Goal: Transaction & Acquisition: Purchase product/service

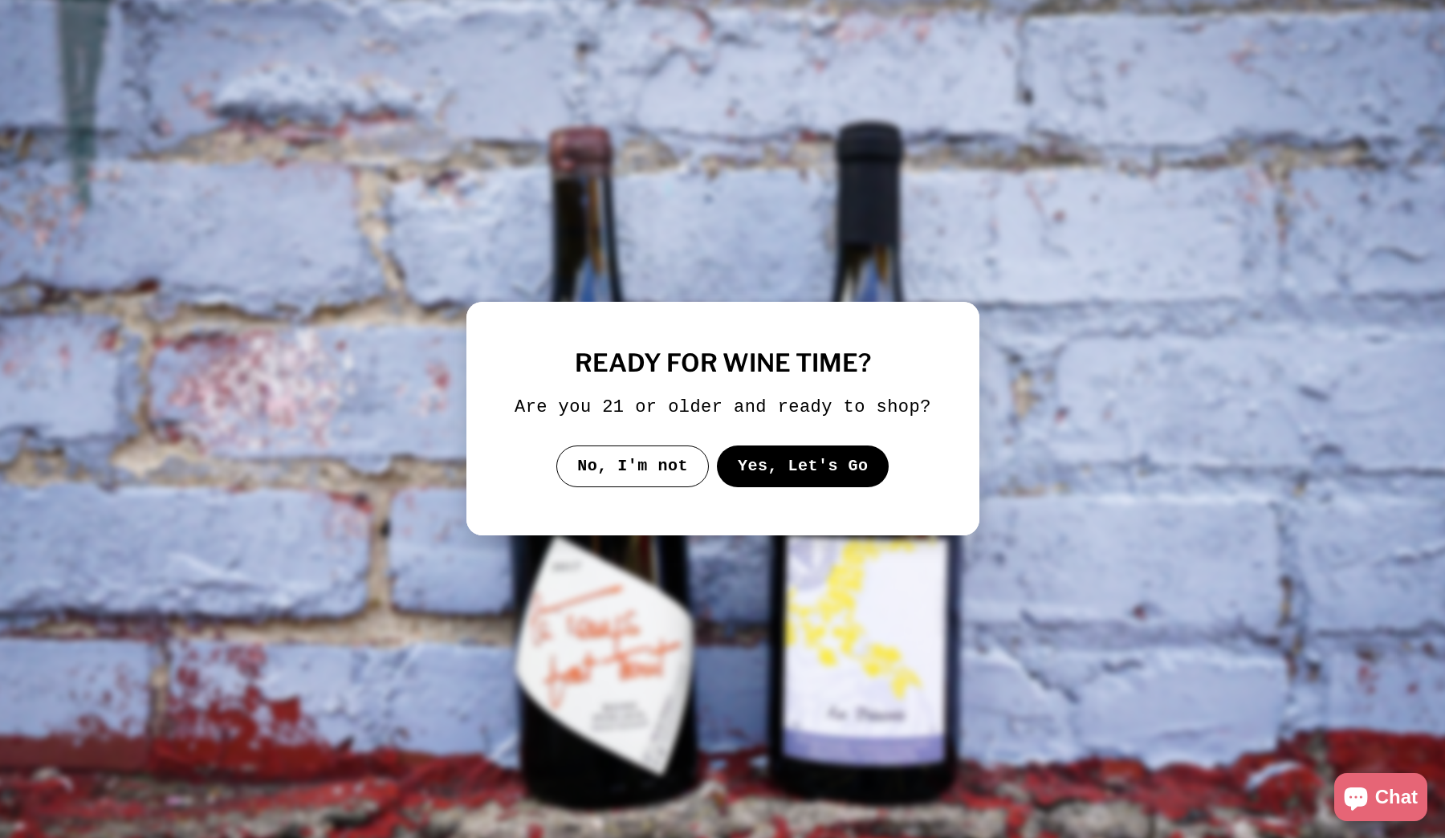
click at [826, 487] on button "Yes, Let's Go" at bounding box center [802, 466] width 173 height 42
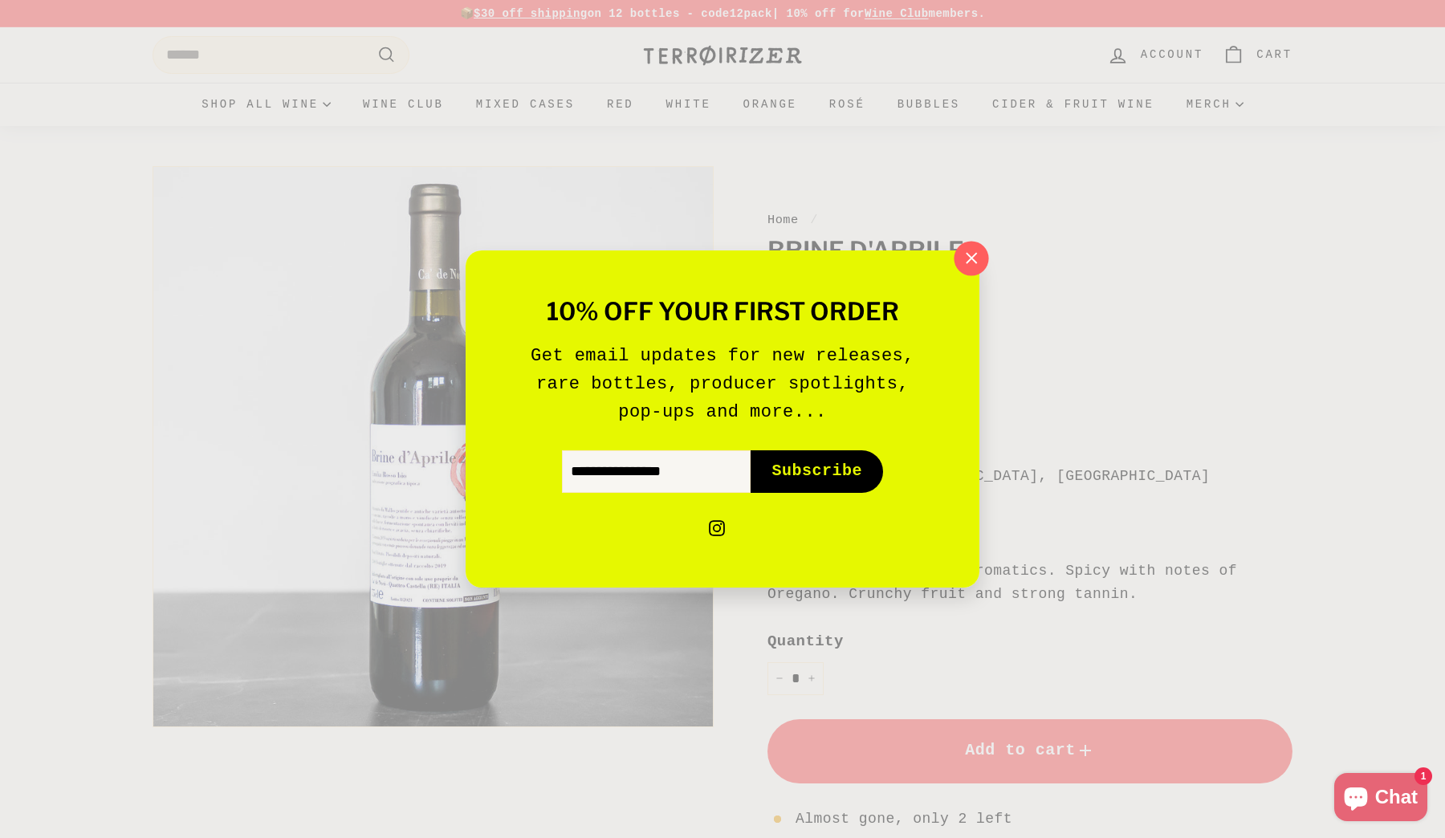
click at [975, 268] on icon "button" at bounding box center [971, 258] width 24 height 24
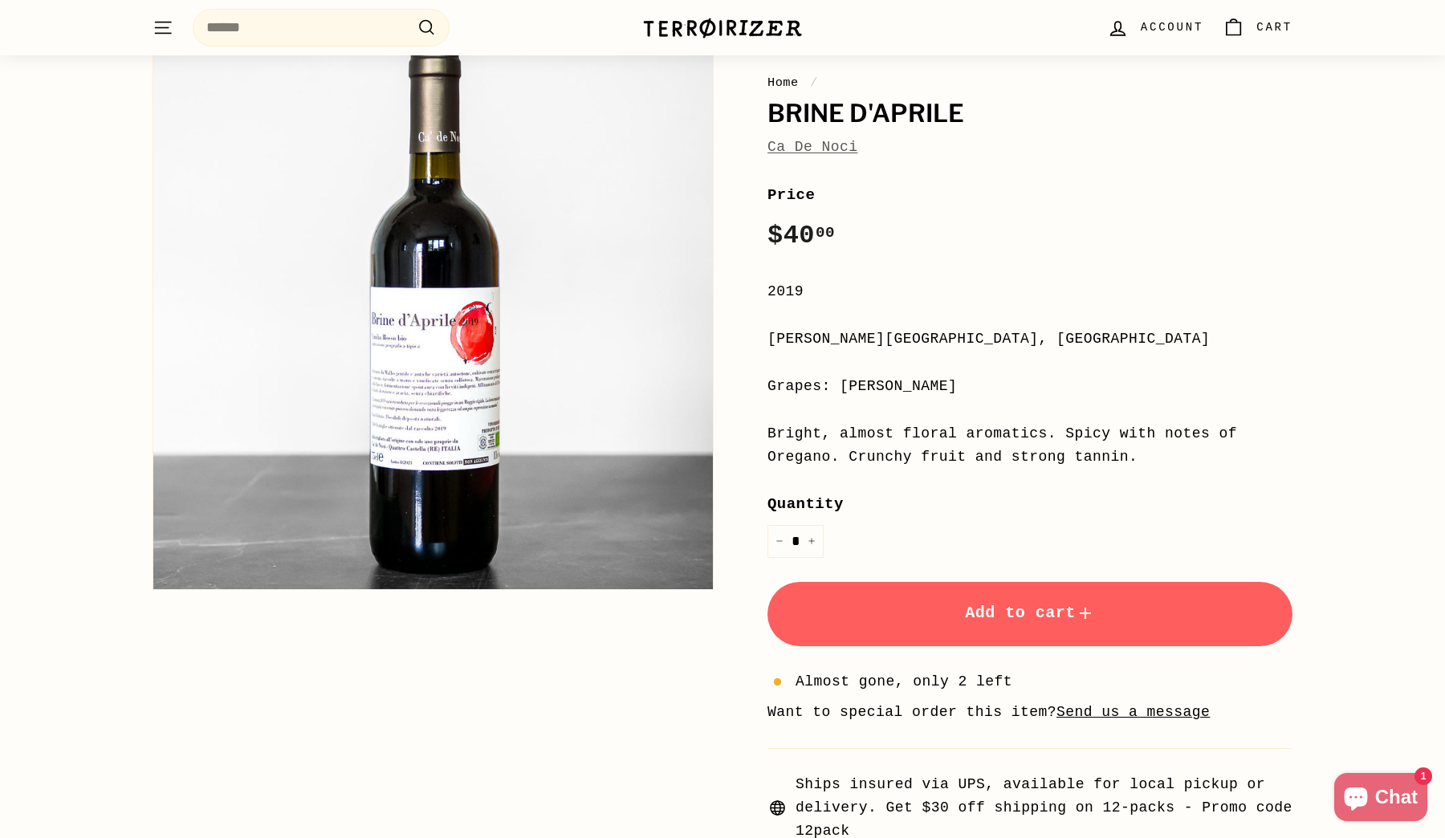
scroll to position [100, 0]
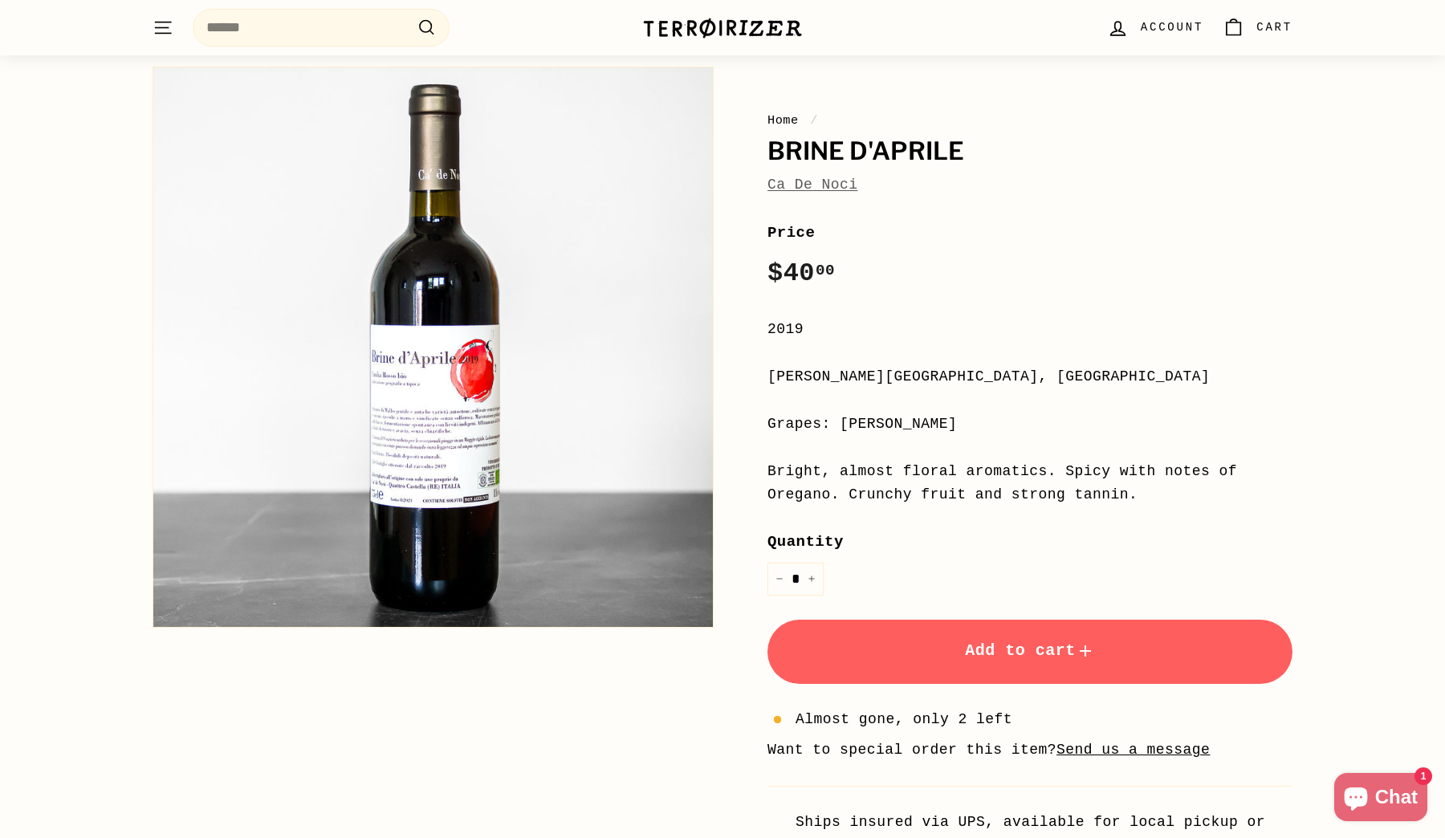
click at [832, 182] on link "Ca De Noci" at bounding box center [812, 185] width 91 height 16
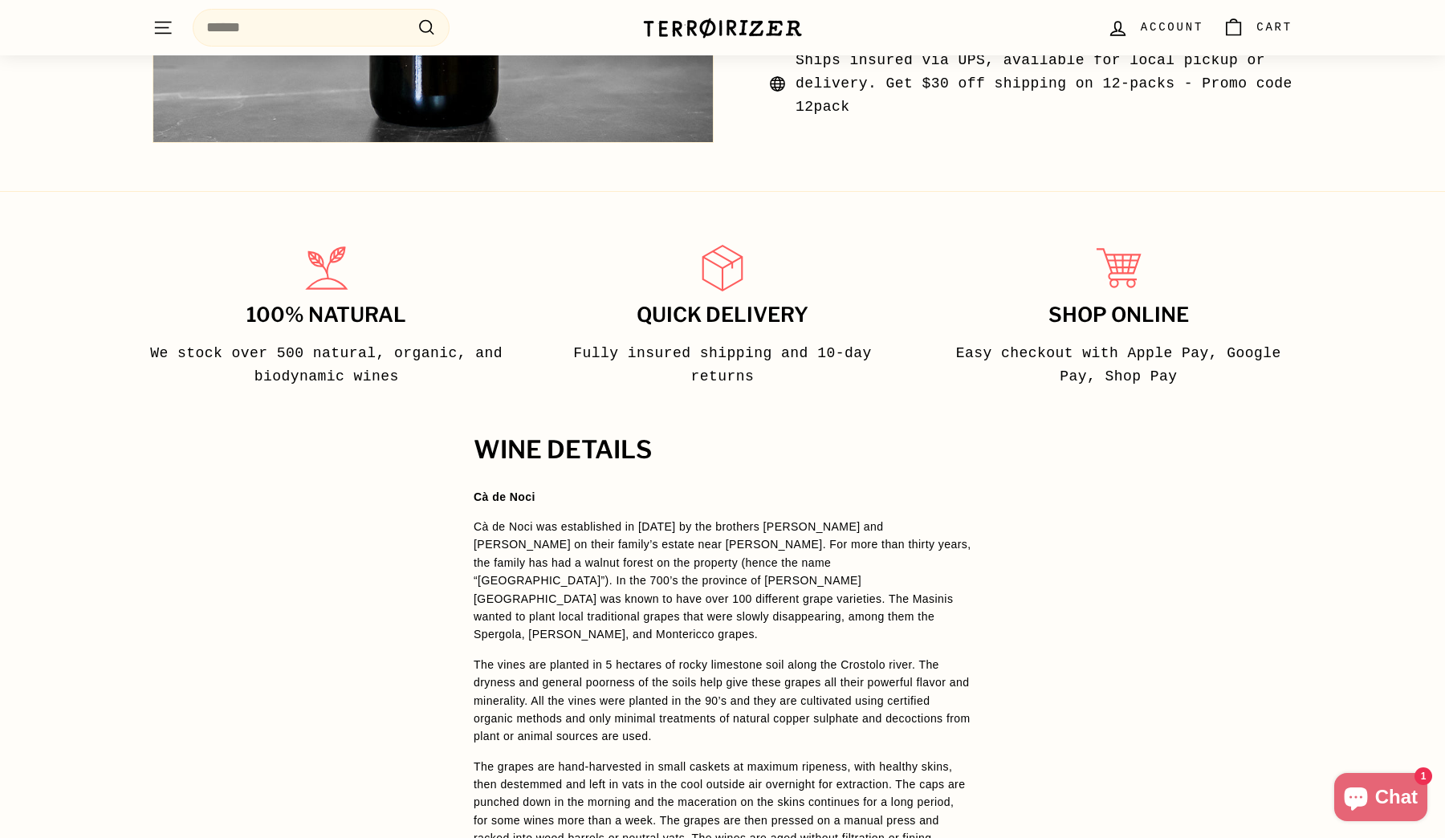
scroll to position [923, 0]
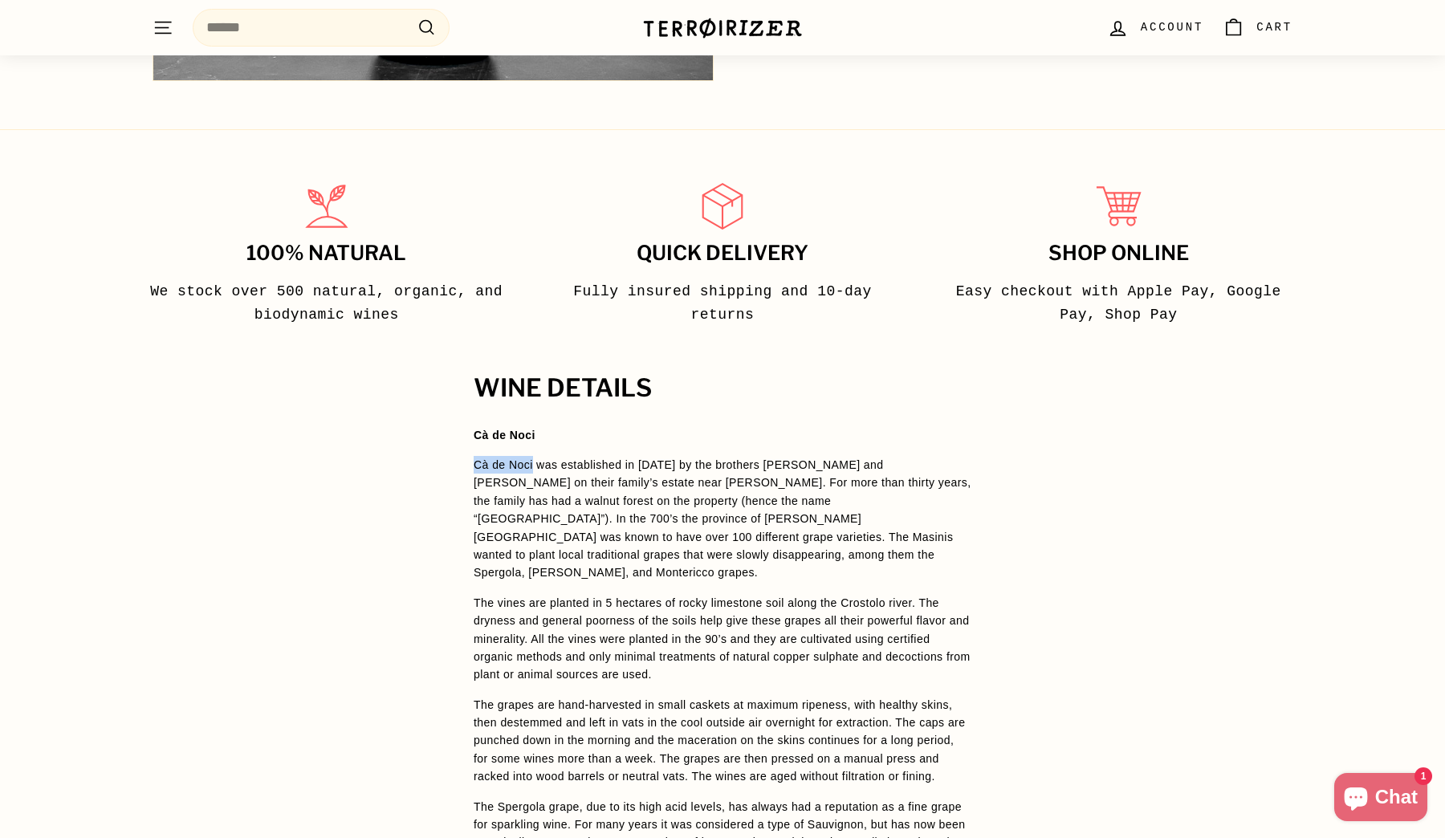
drag, startPoint x: 533, startPoint y: 464, endPoint x: 470, endPoint y: 464, distance: 63.4
click at [470, 464] on div "WINE DETAILS Cà de Noci Cà de Noci was established in 1993 by the brothers Giov…" at bounding box center [722, 740] width 562 height 731
copy p "Cà de Noci"
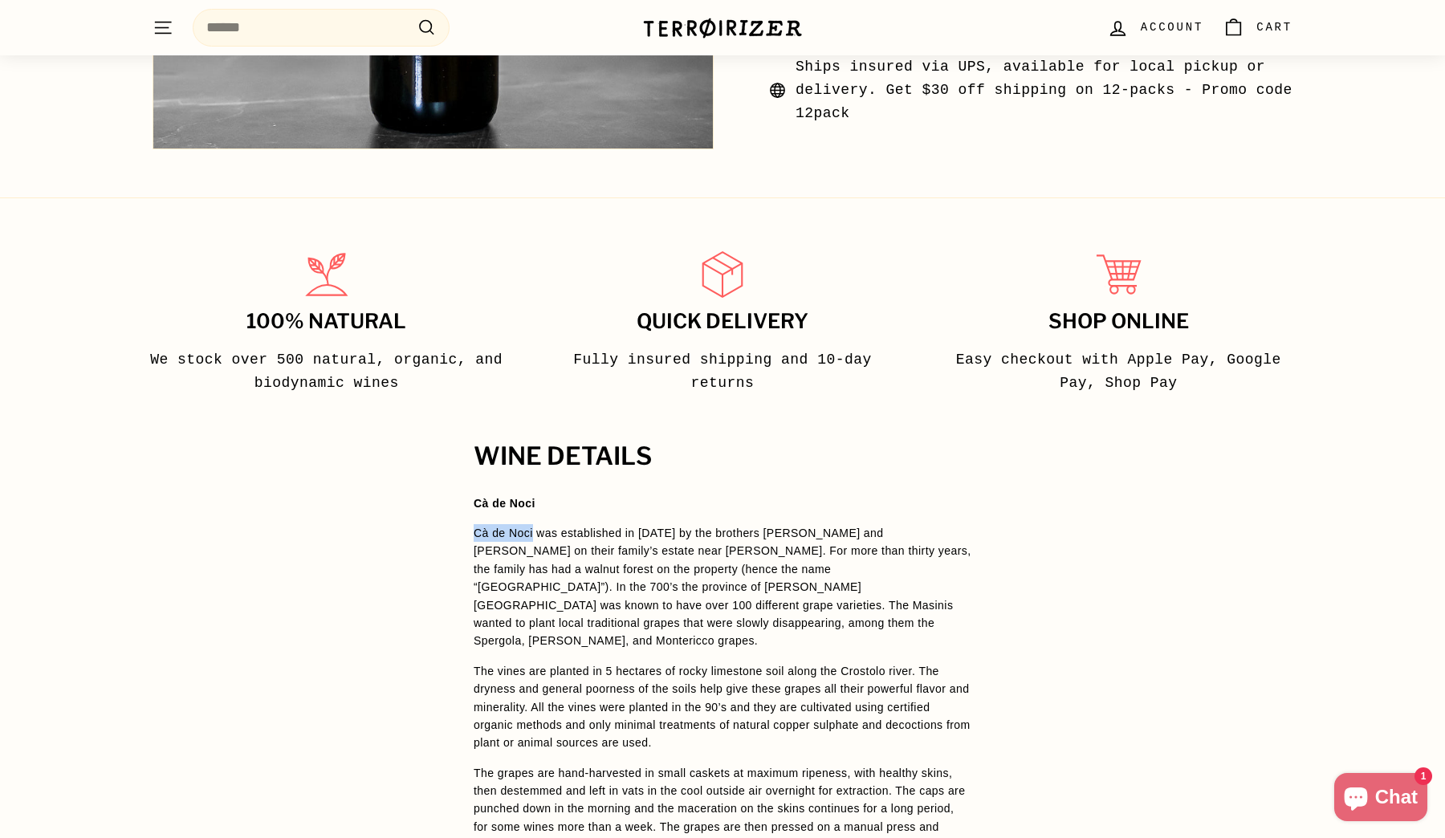
scroll to position [0, 0]
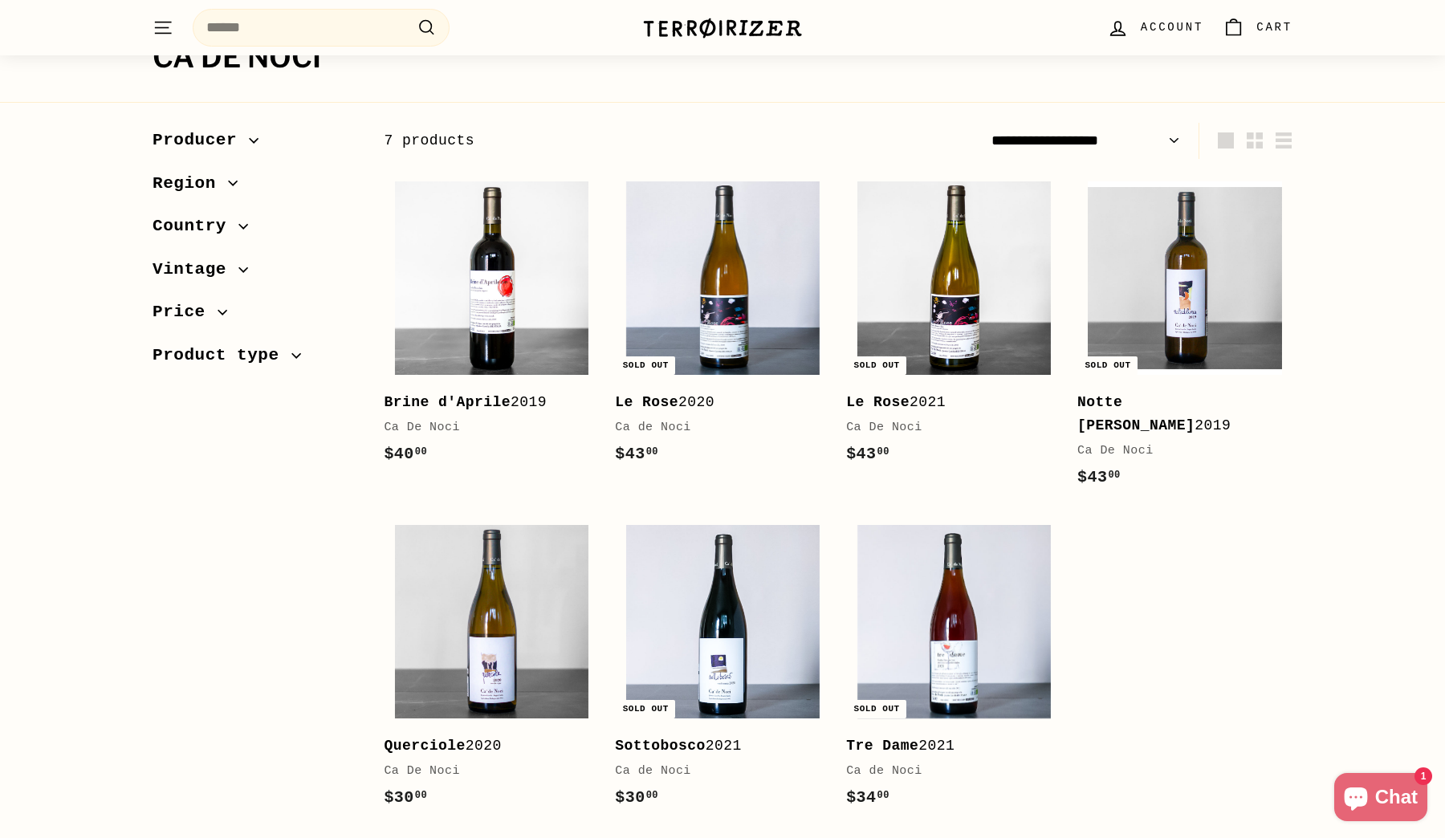
scroll to position [141, 0]
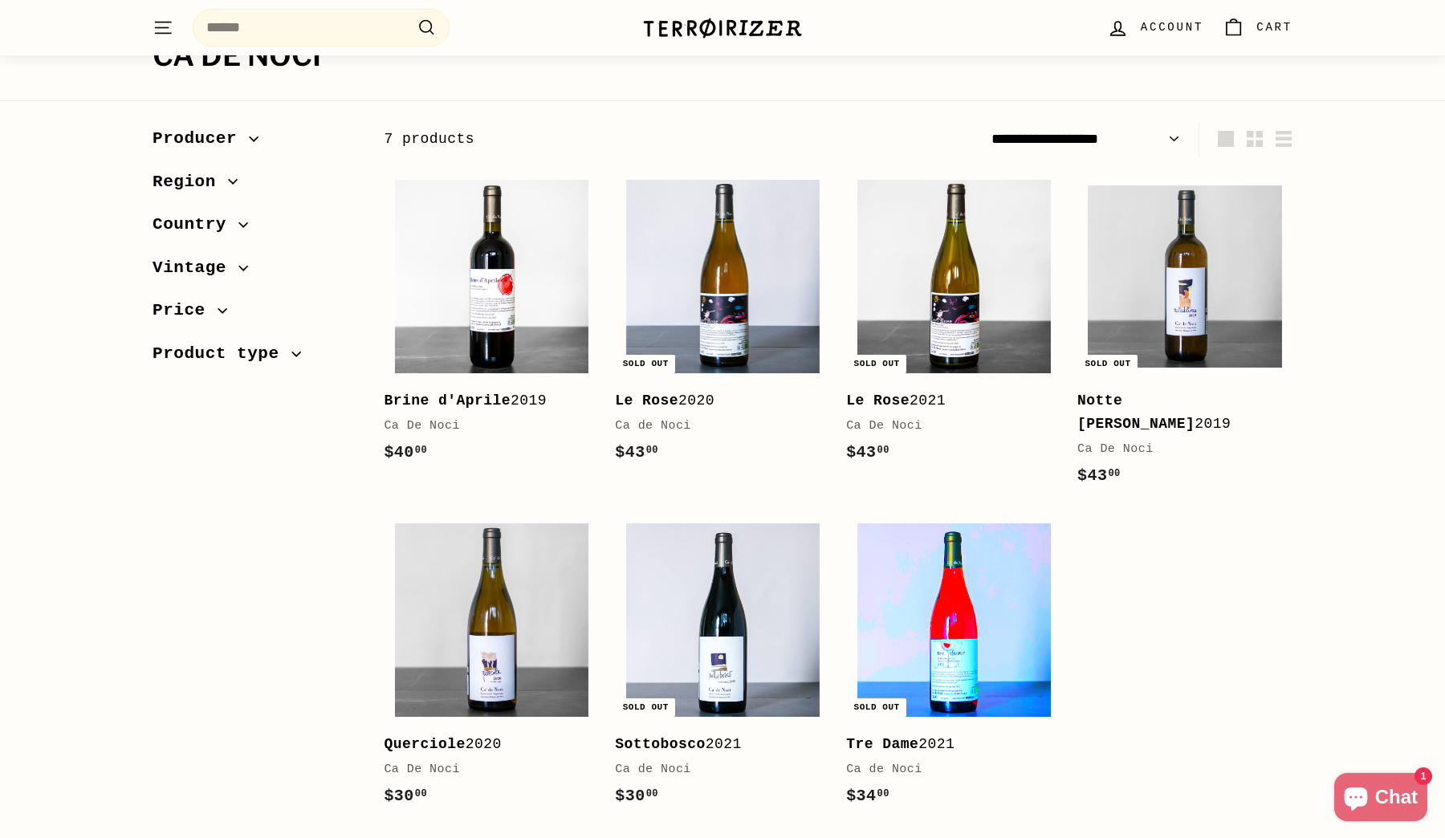
click at [954, 604] on img at bounding box center [953, 619] width 193 height 193
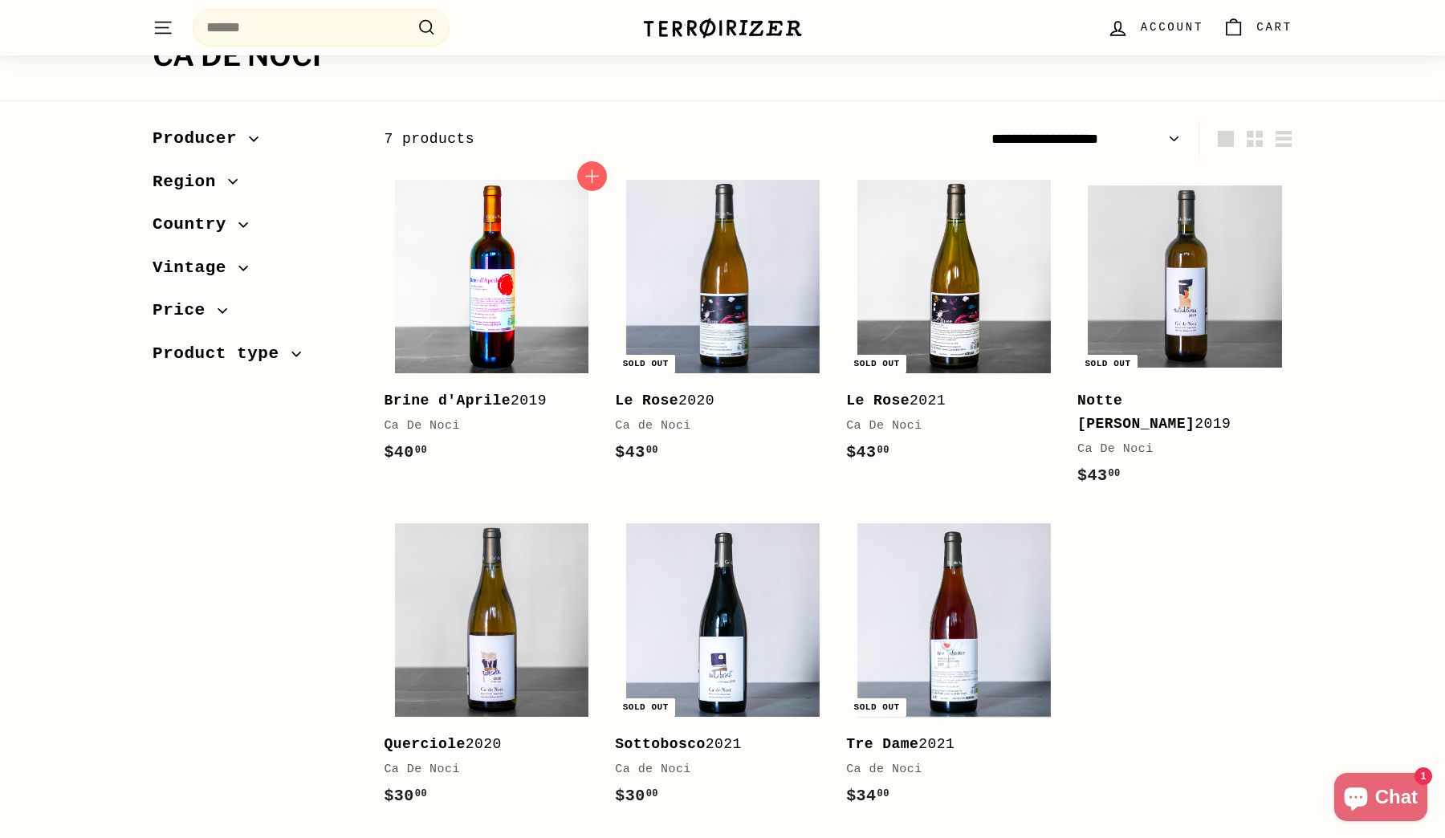
click at [512, 296] on img at bounding box center [491, 276] width 193 height 193
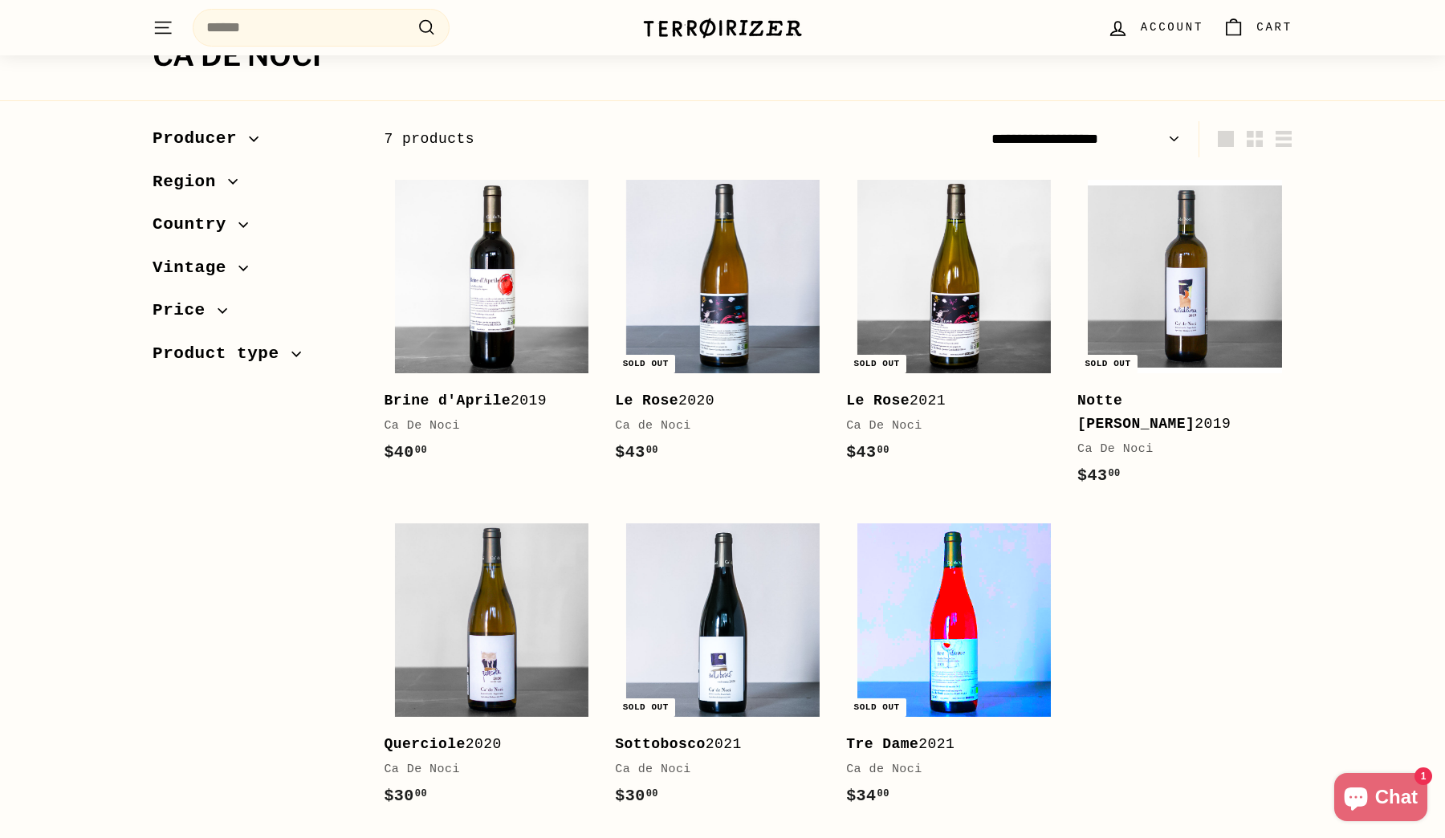
click at [892, 605] on img at bounding box center [953, 619] width 193 height 193
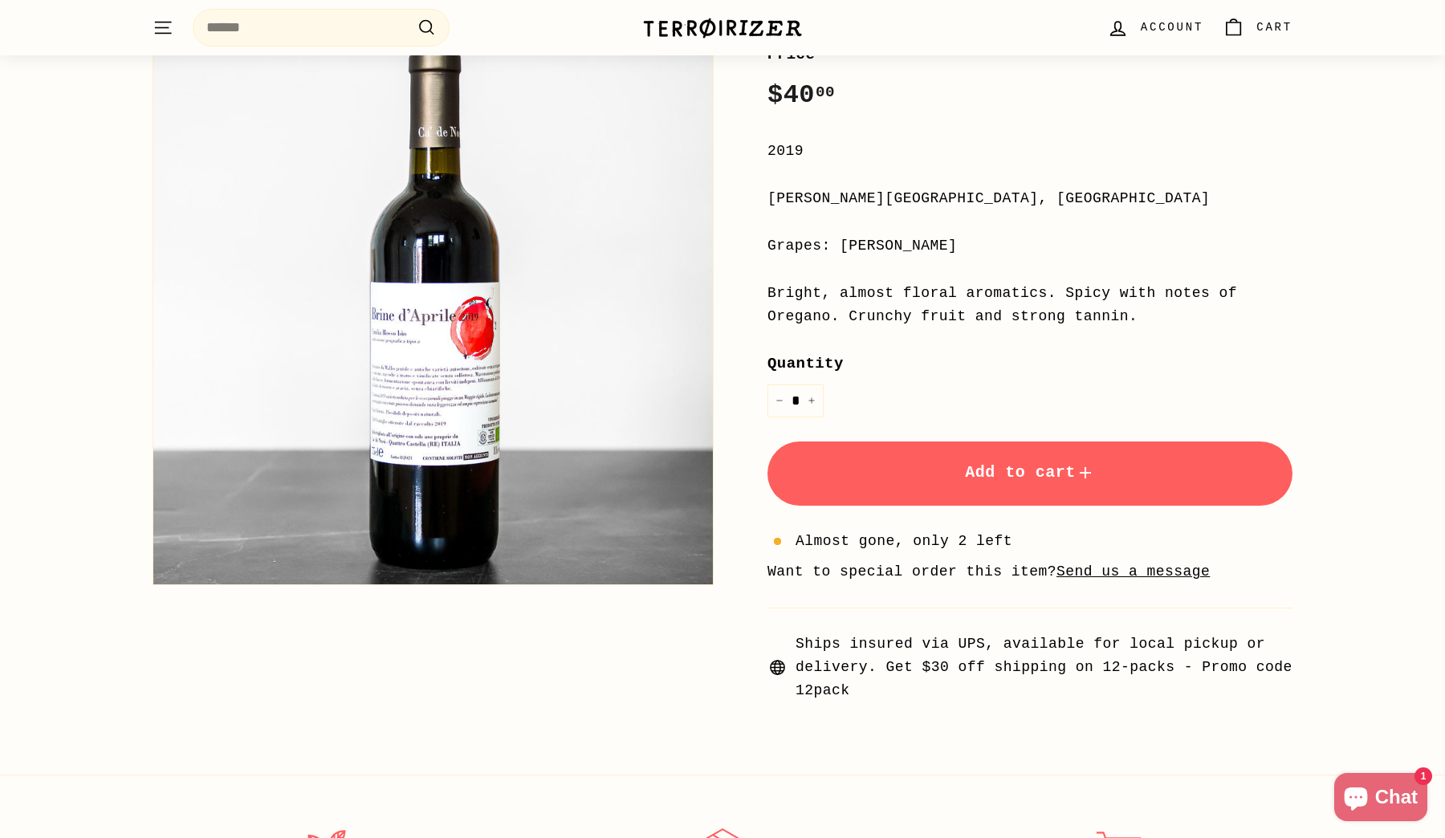
scroll to position [294, 0]
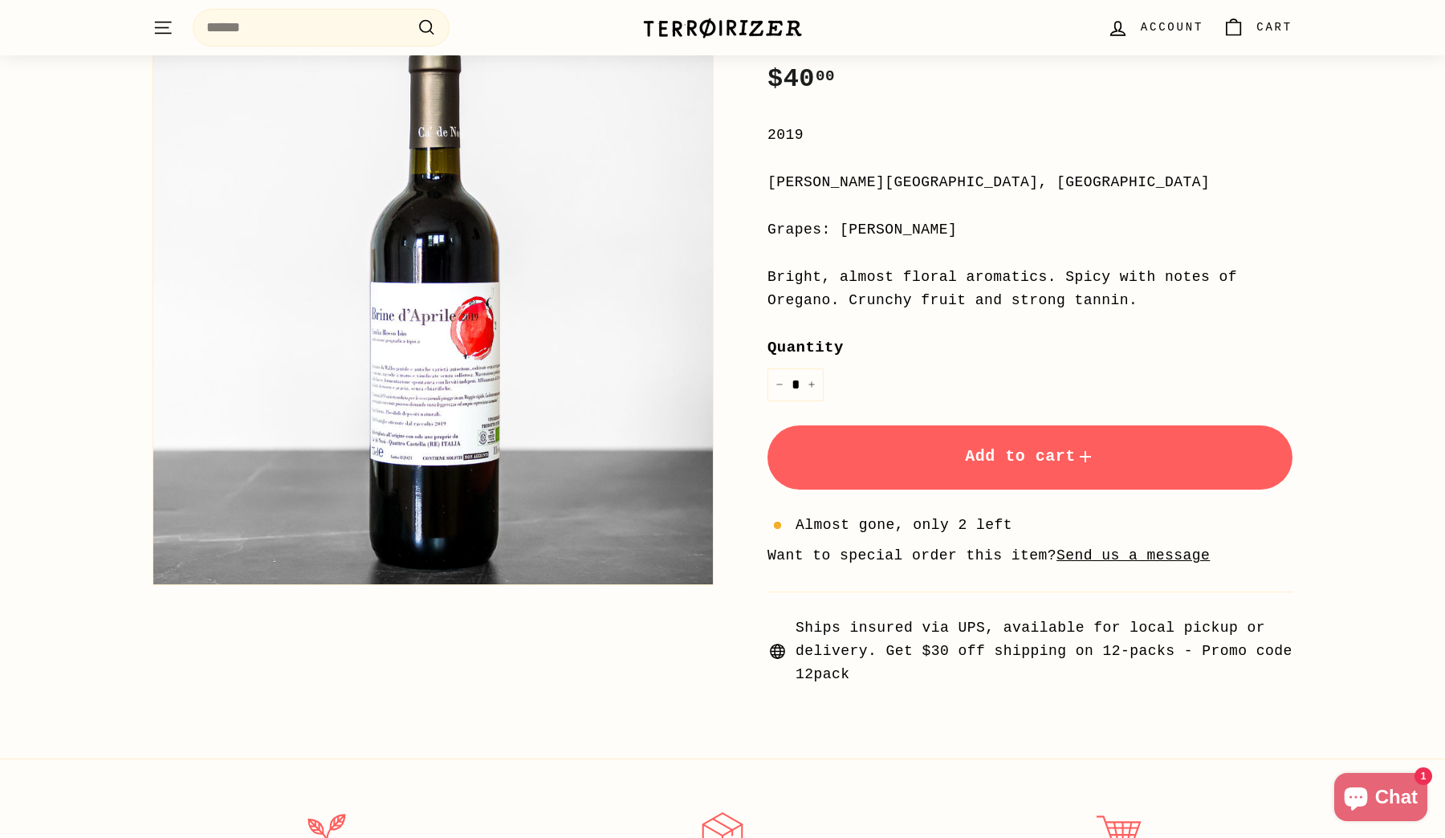
click at [1187, 465] on button "Add to cart" at bounding box center [1029, 457] width 525 height 64
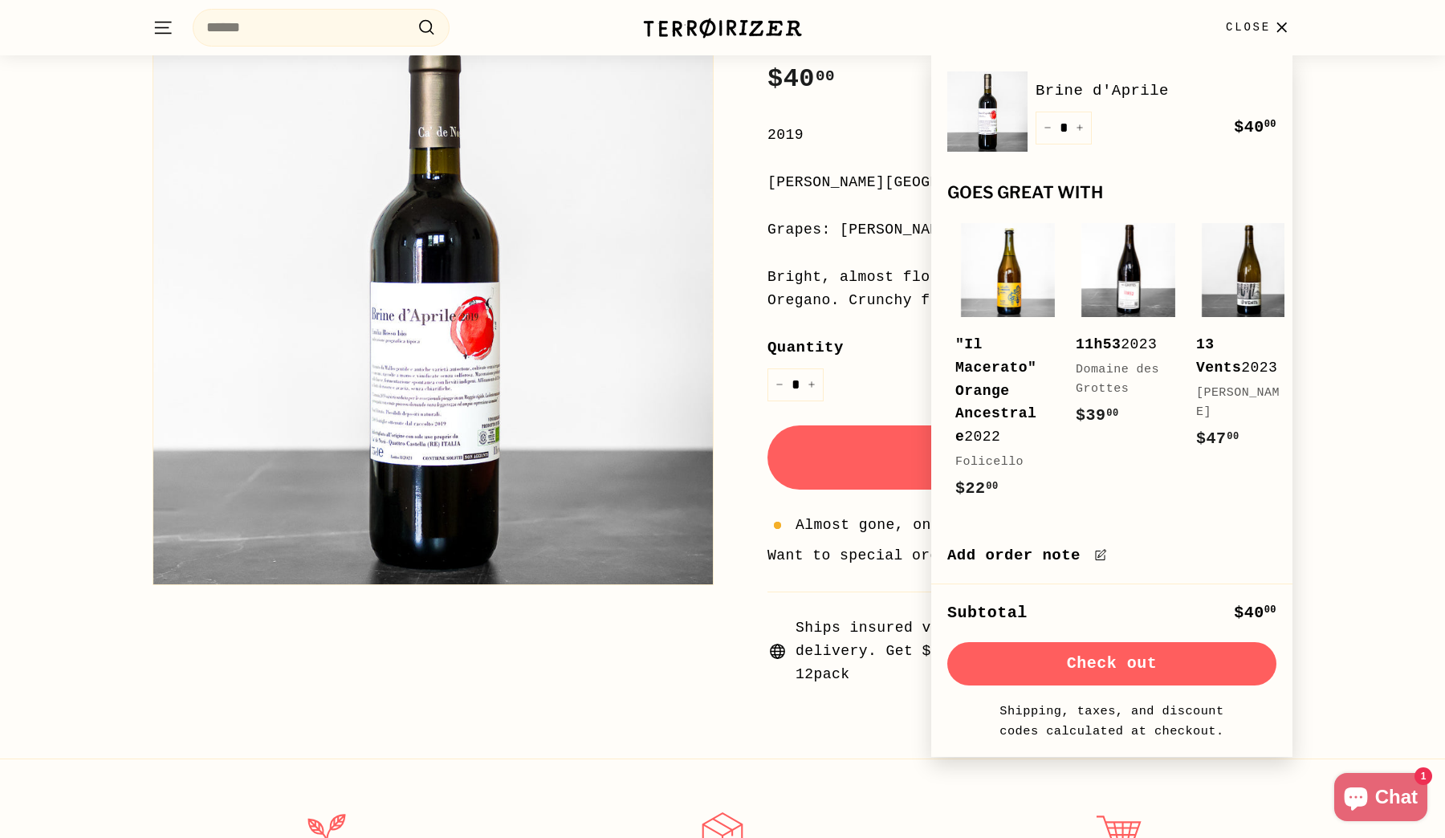
click at [1396, 257] on div "Home / Brine d'Aprile Ca De Noci Home / Brine d'Aprile Ca De Noci Price Regular…" at bounding box center [722, 271] width 1445 height 878
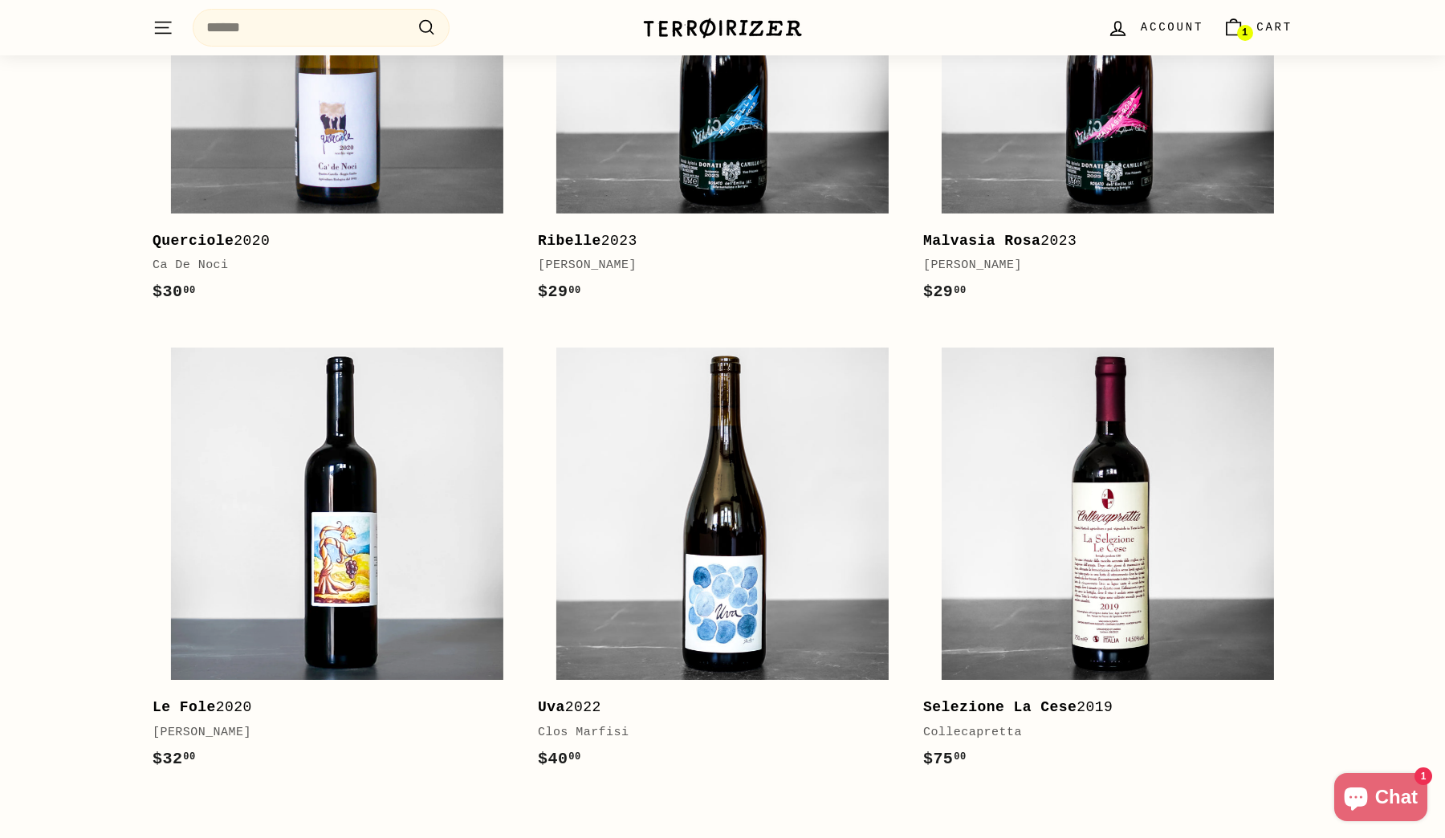
scroll to position [2340, 0]
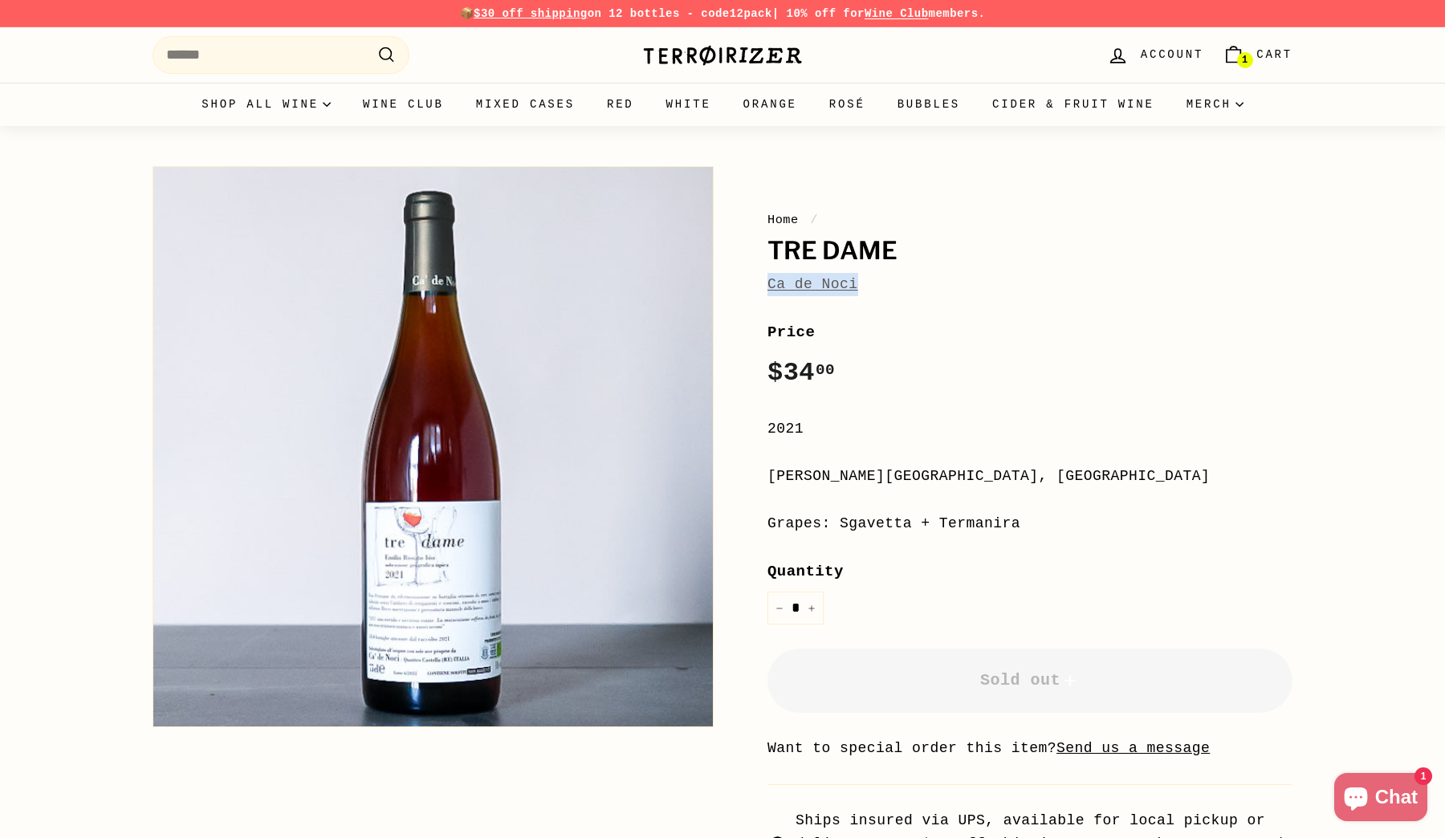
drag, startPoint x: 894, startPoint y: 283, endPoint x: 750, endPoint y: 283, distance: 143.7
click at [750, 283] on div "Home / Tre Dame Ca de Noci Price Regular price $34 00 $34.00 / 2021 Emilia-Roma…" at bounding box center [1011, 518] width 561 height 720
copy link "Ca de Noci"
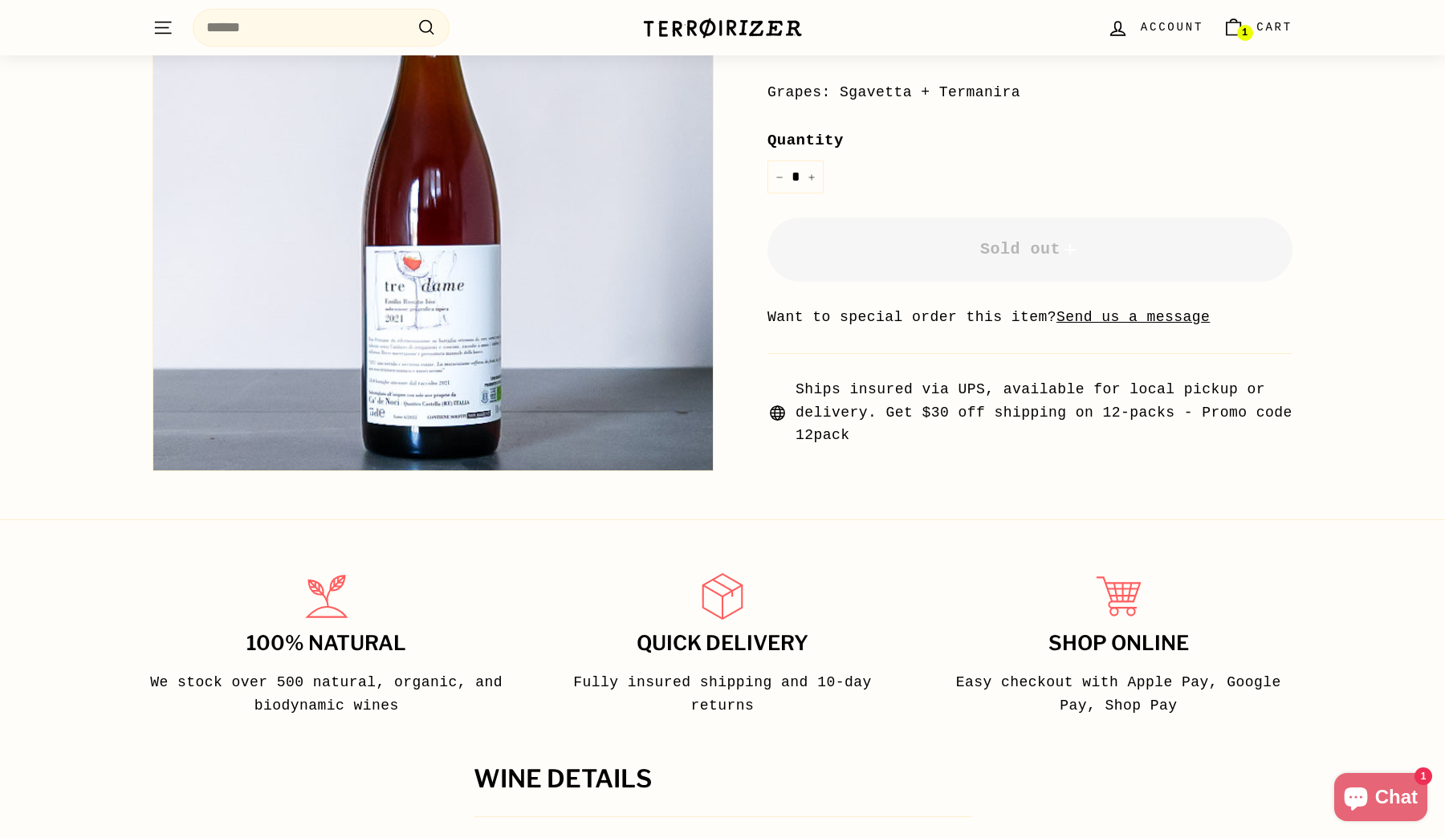
scroll to position [182, 0]
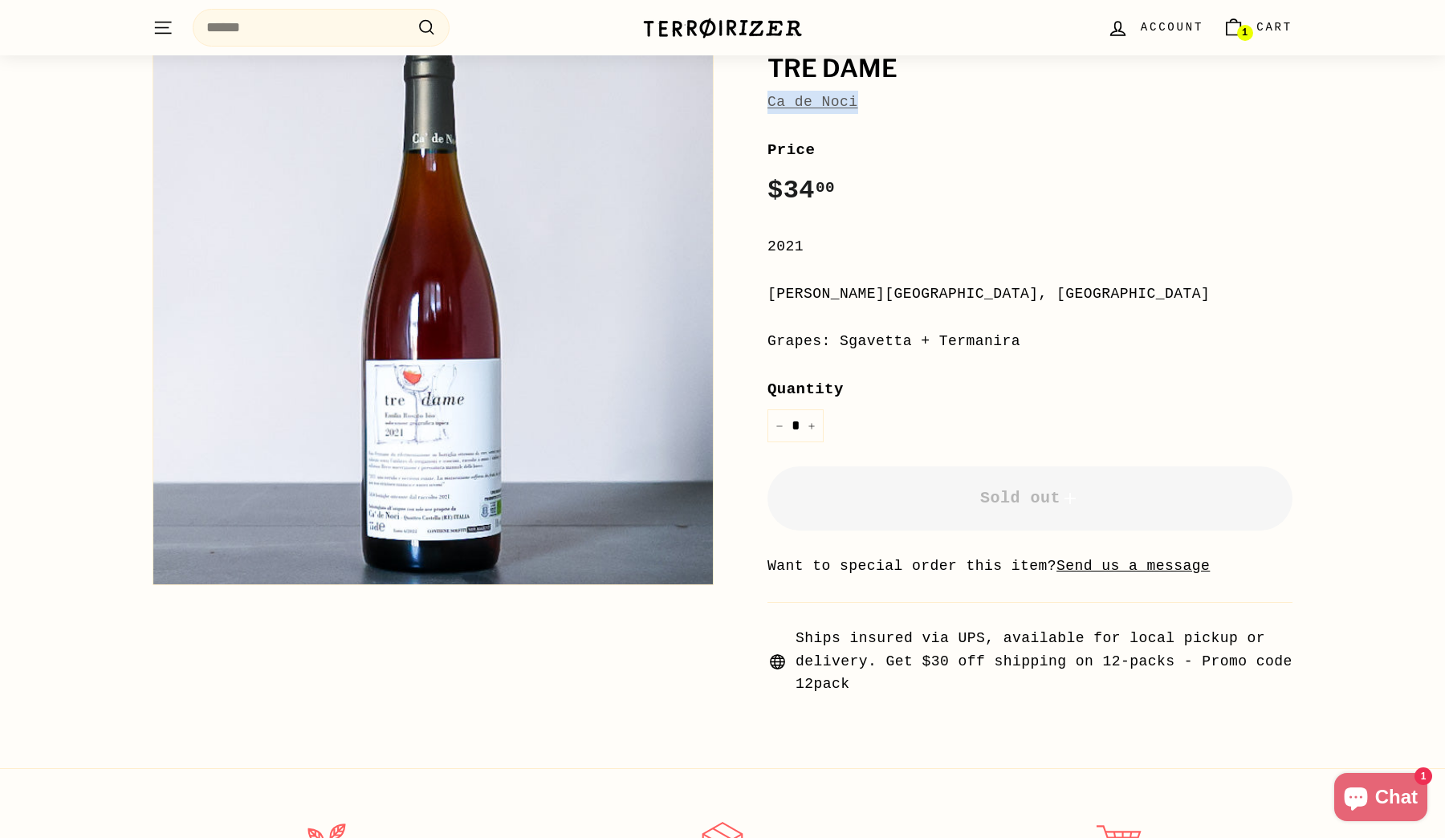
click at [827, 101] on link "Ca de Noci" at bounding box center [812, 102] width 91 height 16
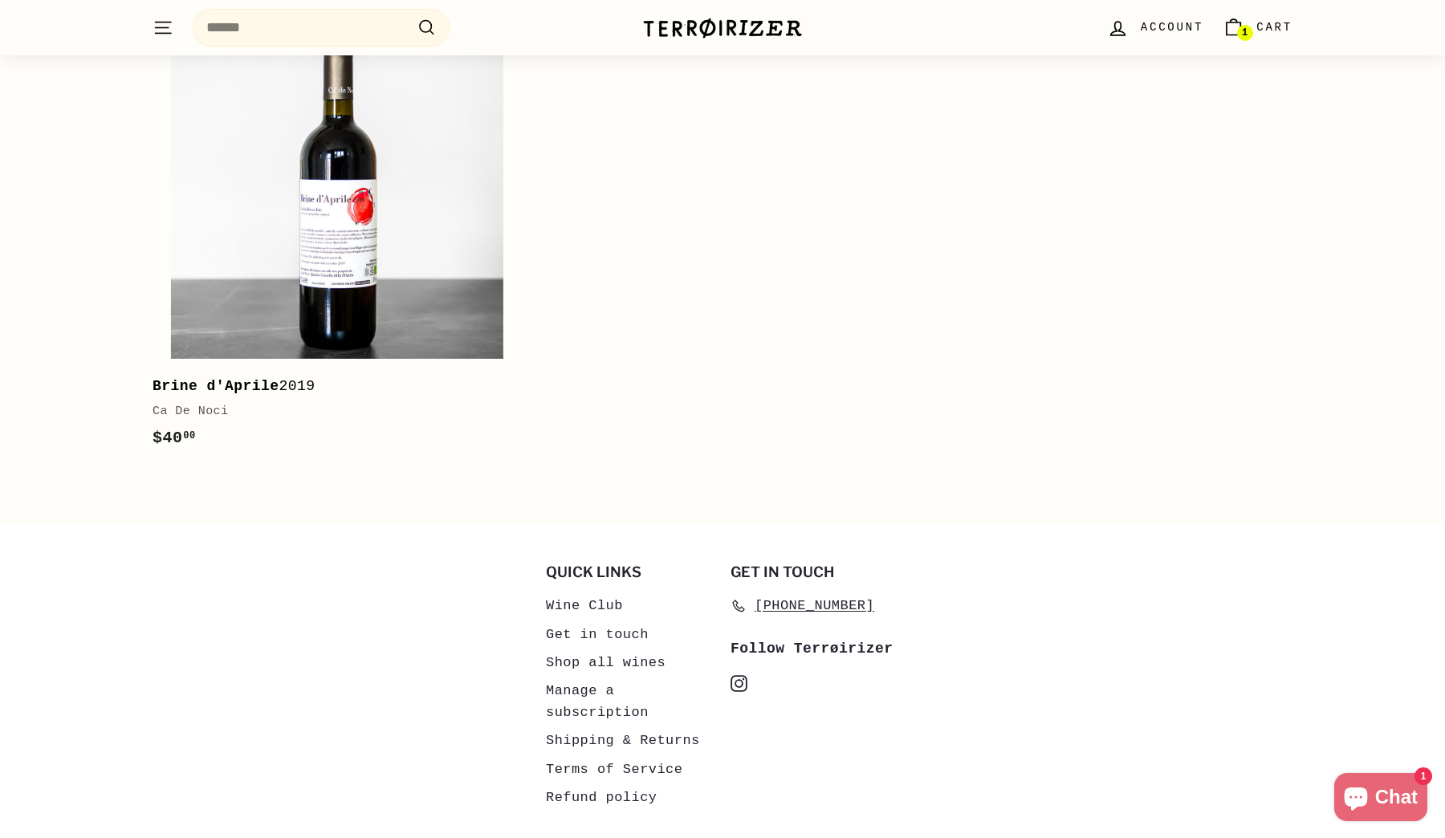
scroll to position [1177, 0]
